Goal: Task Accomplishment & Management: Use online tool/utility

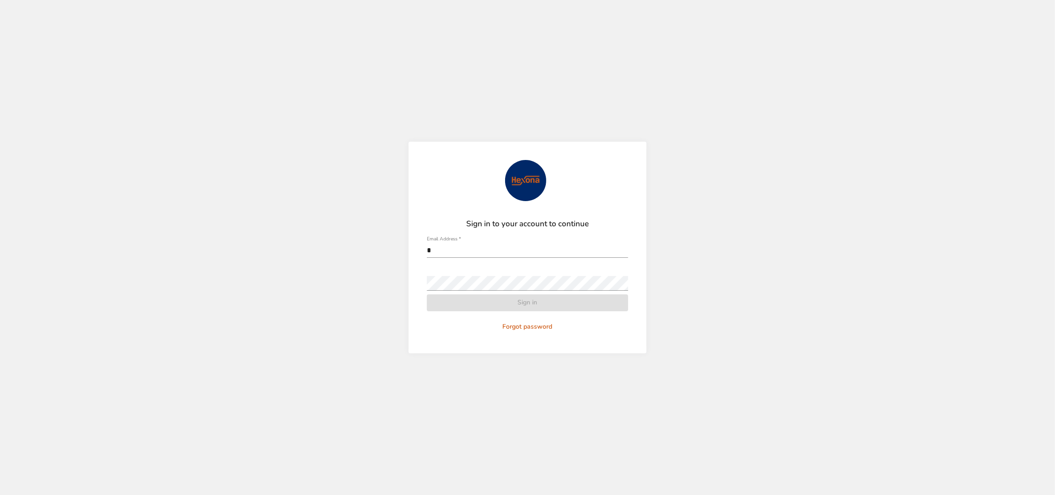
type input "**********"
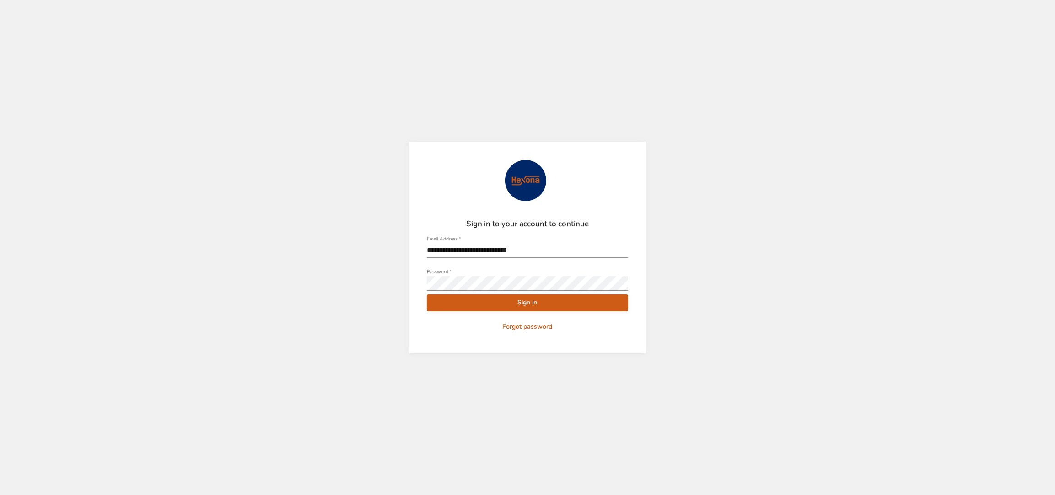
click at [568, 304] on span "Sign in" at bounding box center [527, 302] width 187 height 11
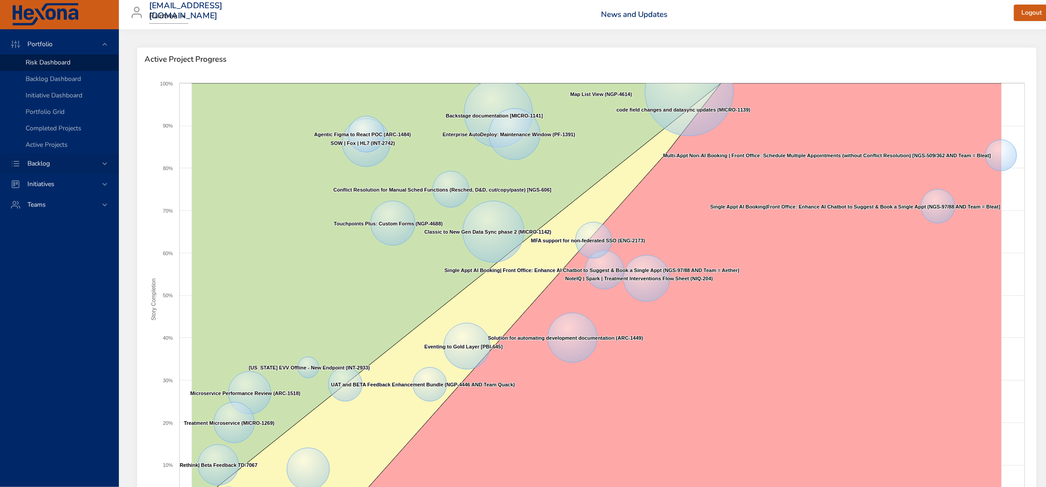
click at [64, 164] on div "Backlog" at bounding box center [60, 164] width 80 height 10
click at [46, 83] on span "Backlog Details" at bounding box center [48, 83] width 44 height 9
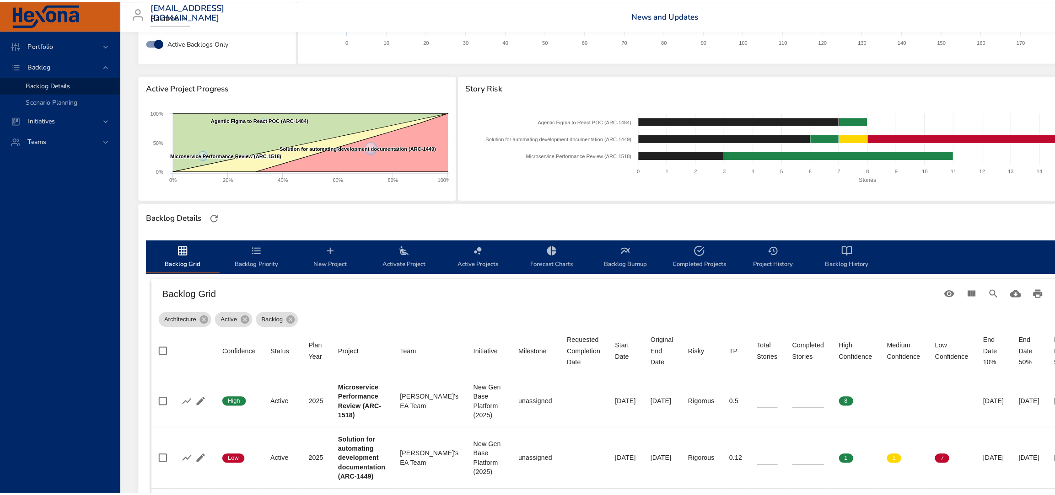
scroll to position [63, 0]
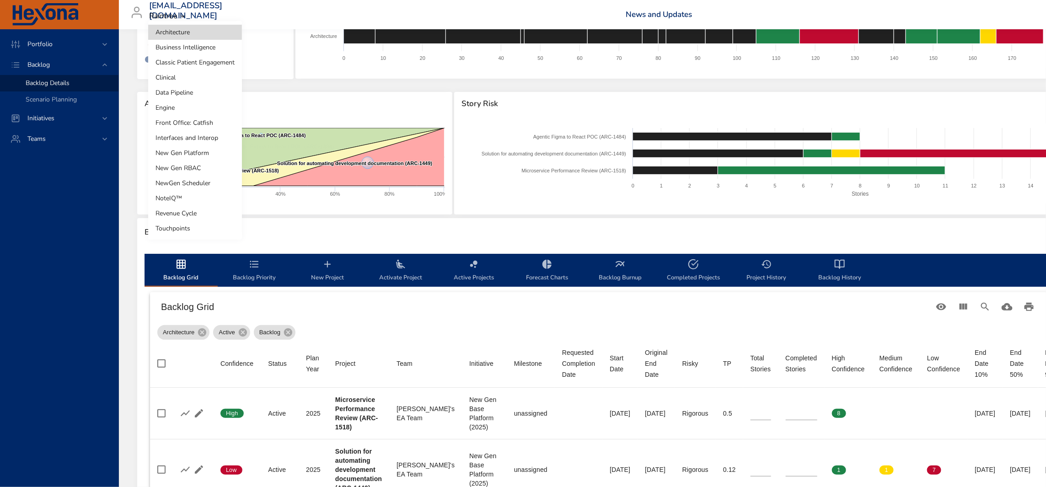
click at [203, 38] on body "Portfolio Backlog Backlog Details Scenario Planning Initiatives Teams [EMAIL_AD…" at bounding box center [523, 180] width 1046 height 487
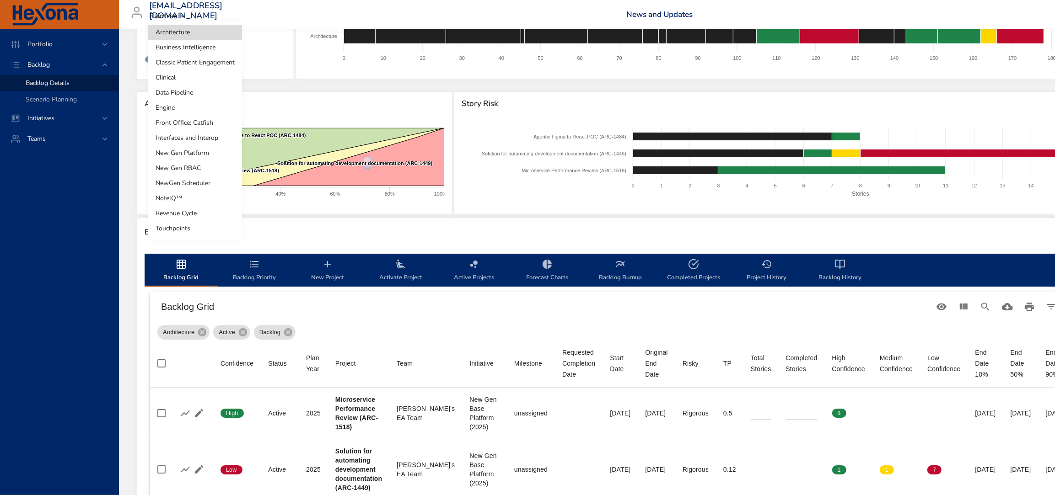
click at [212, 229] on li "Touchpoints" at bounding box center [195, 228] width 94 height 15
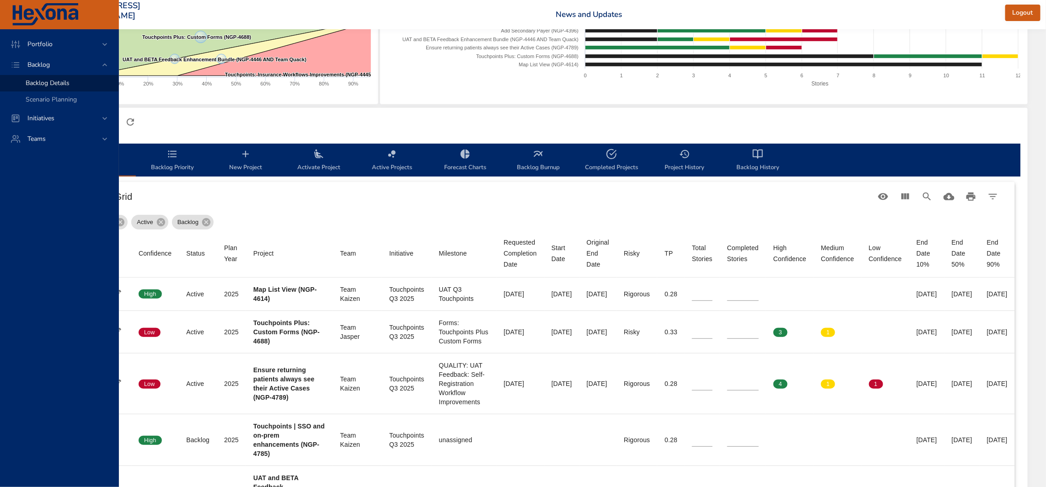
scroll to position [173, 140]
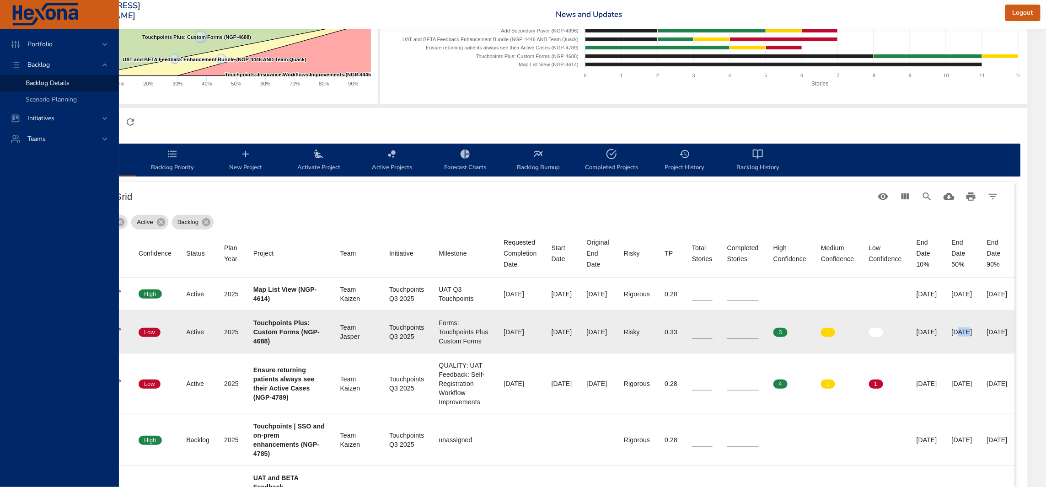
drag, startPoint x: 945, startPoint y: 332, endPoint x: 935, endPoint y: 332, distance: 10.1
click at [952, 332] on div "[DATE]" at bounding box center [962, 332] width 21 height 9
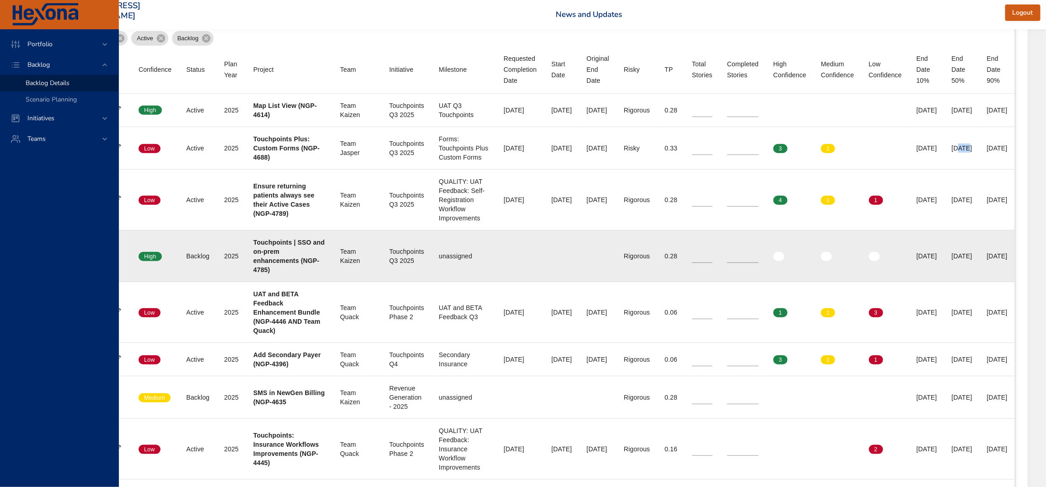
scroll to position [378, 140]
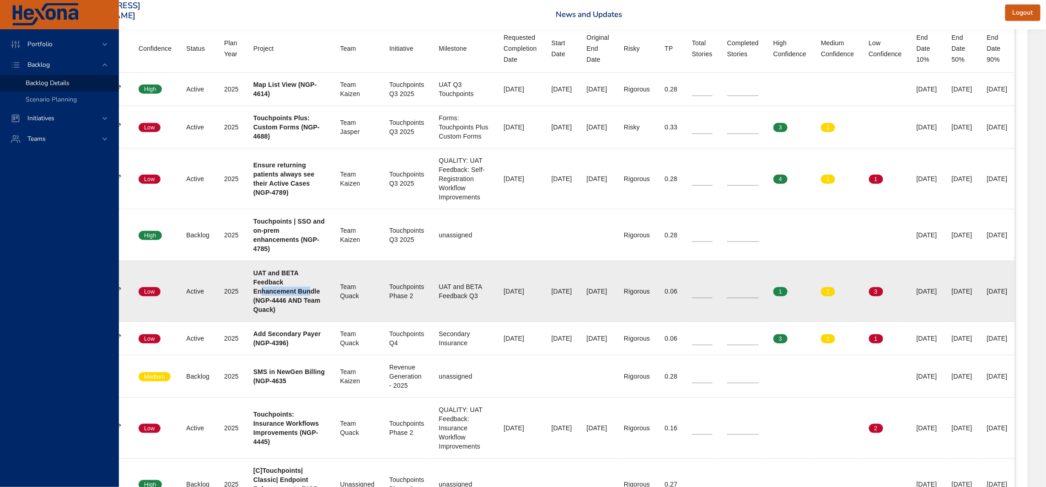
drag, startPoint x: 204, startPoint y: 292, endPoint x: 250, endPoint y: 292, distance: 46.2
click at [253, 292] on b "UAT and BETA Feedback Enhancement Bundle (NGP-4446 AND Team Quack)" at bounding box center [286, 291] width 67 height 44
drag, startPoint x: 223, startPoint y: 293, endPoint x: 205, endPoint y: 293, distance: 18.3
click at [253, 293] on b "UAT and BETA Feedback Enhancement Bundle (NGP-4446 AND Team Quack)" at bounding box center [286, 291] width 67 height 44
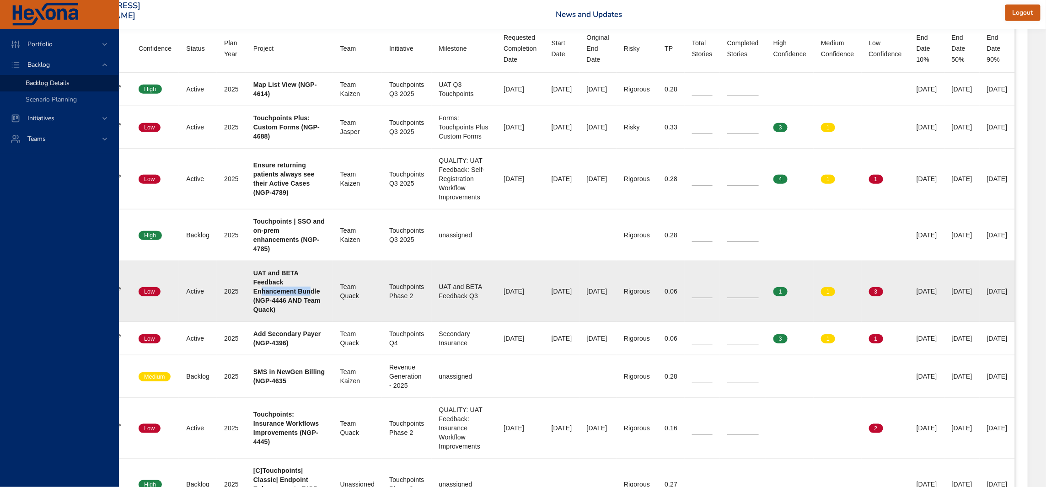
click at [253, 293] on b "UAT and BETA Feedback Enhancement Bundle (NGP-4446 AND Team Quack)" at bounding box center [286, 291] width 67 height 44
drag, startPoint x: 201, startPoint y: 285, endPoint x: 221, endPoint y: 284, distance: 20.2
click at [253, 284] on b "UAT and BETA Feedback Enhancement Bundle (NGP-4446 AND Team Quack)" at bounding box center [286, 291] width 67 height 44
drag, startPoint x: 208, startPoint y: 293, endPoint x: 266, endPoint y: 290, distance: 58.2
click at [266, 290] on div "UAT and BETA Feedback Enhancement Bundle (NGP-4446 AND Team Quack)" at bounding box center [289, 292] width 72 height 46
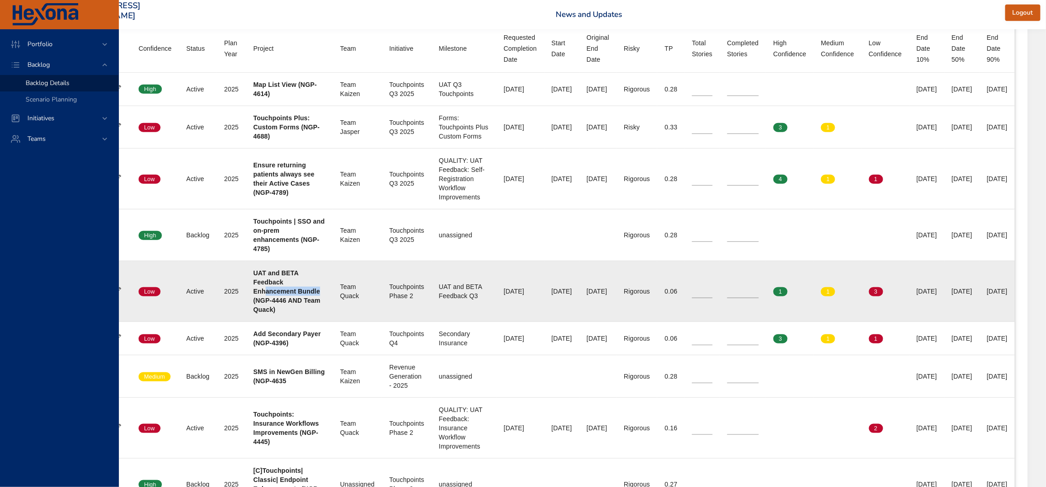
click at [253, 291] on b "UAT and BETA Feedback Enhancement Bundle (NGP-4446 AND Team Quack)" at bounding box center [286, 291] width 67 height 44
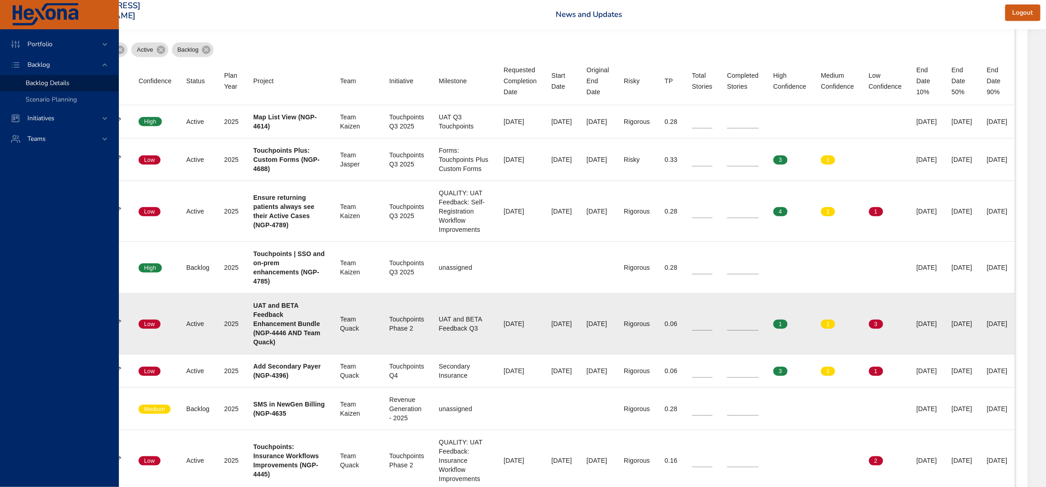
scroll to position [344, 140]
